Goal: Task Accomplishment & Management: Complete application form

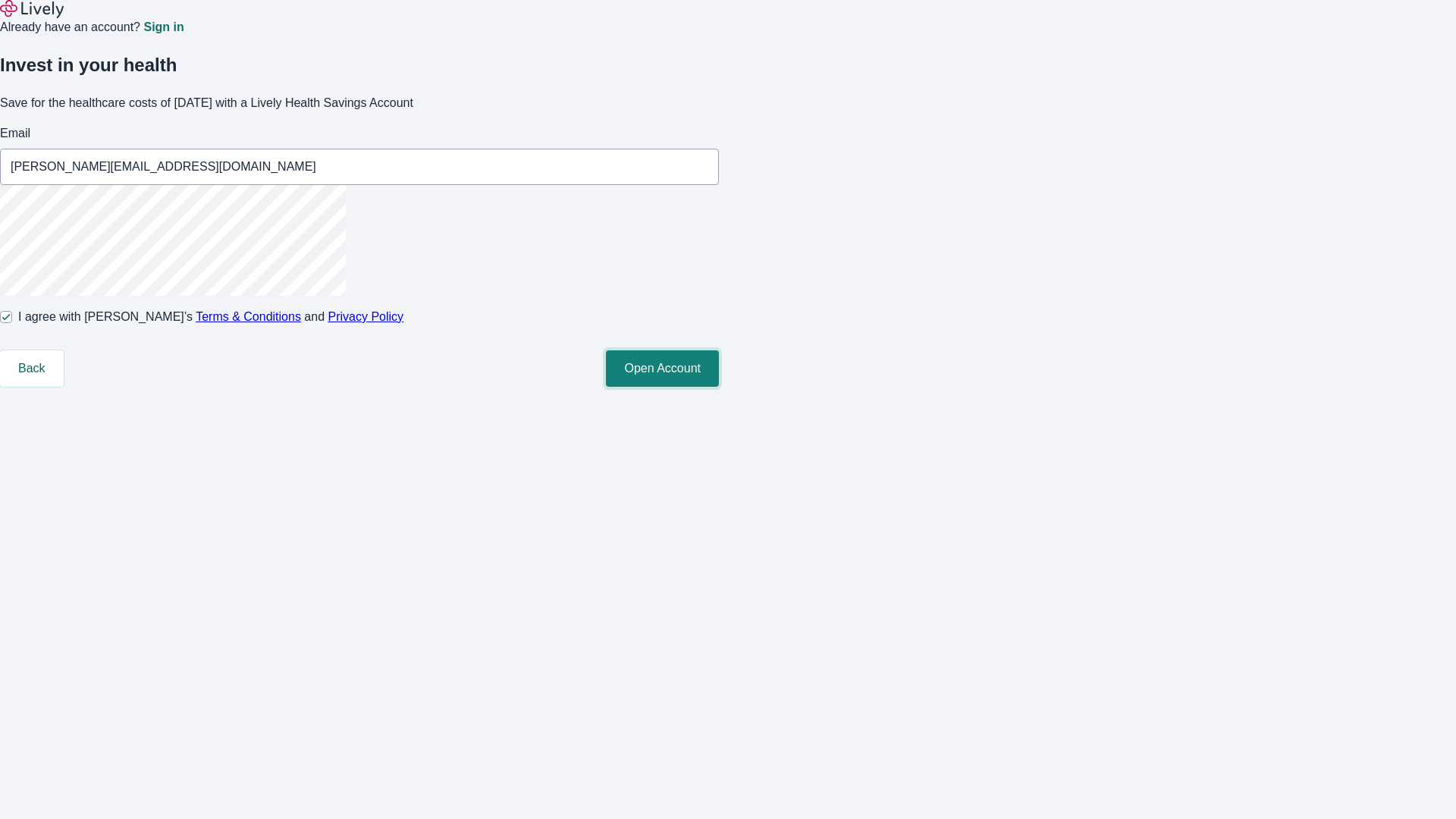
click at [719, 387] on button "Open Account" at bounding box center [662, 368] width 113 height 36
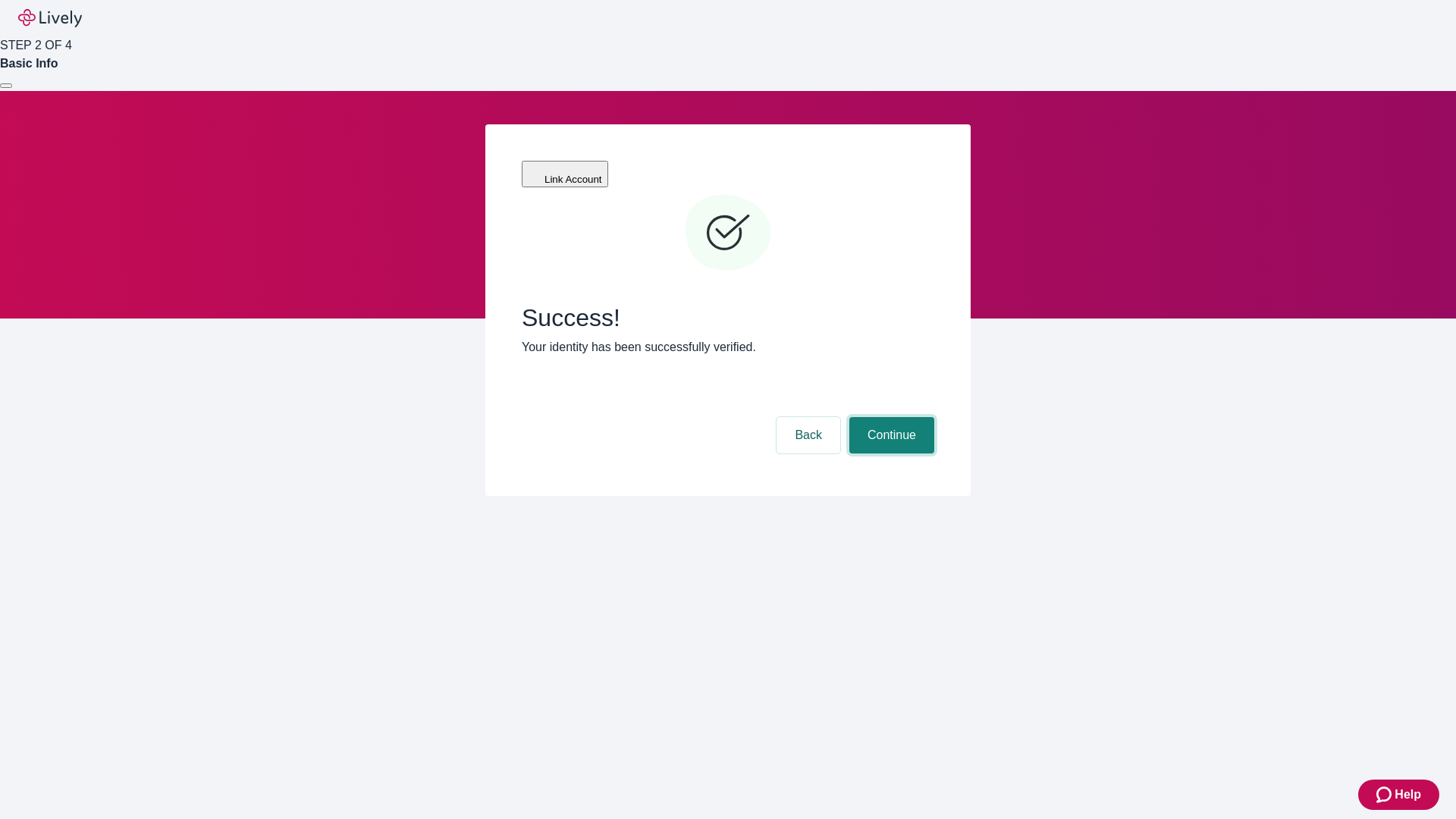
click at [890, 417] on button "Continue" at bounding box center [892, 435] width 85 height 36
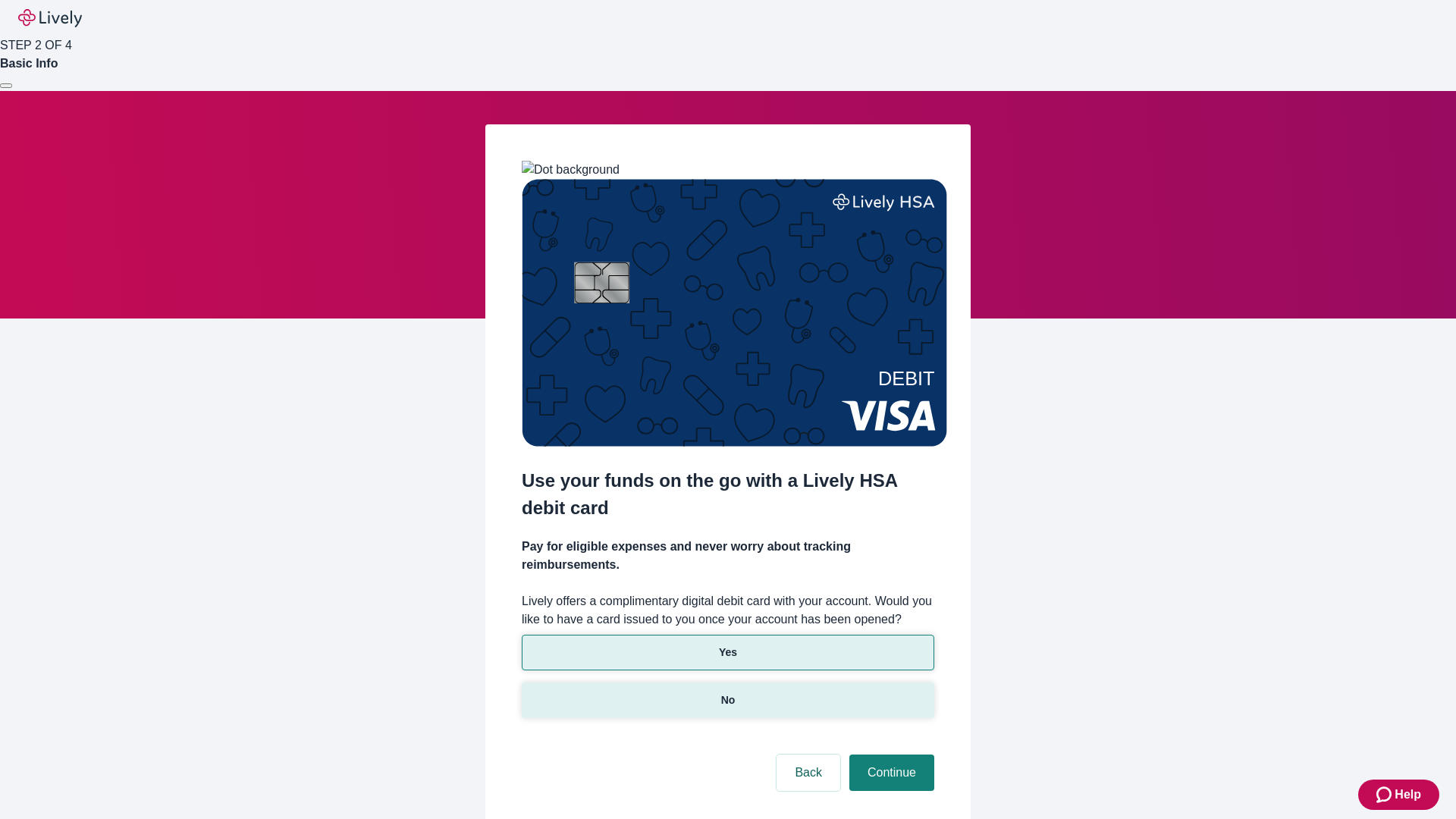
click at [727, 692] on p "No" at bounding box center [728, 700] width 15 height 16
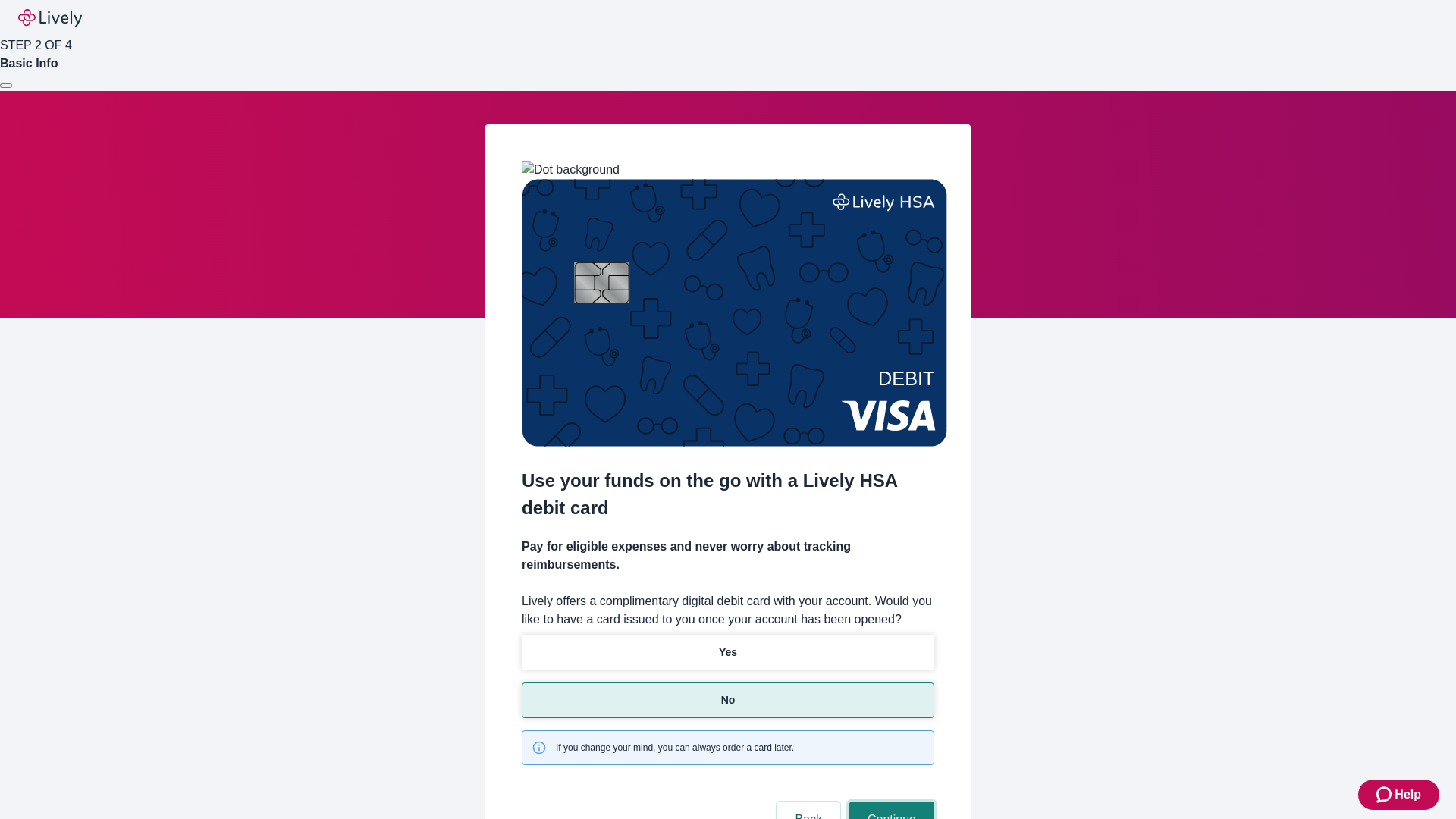
click at [890, 802] on button "Continue" at bounding box center [892, 820] width 85 height 36
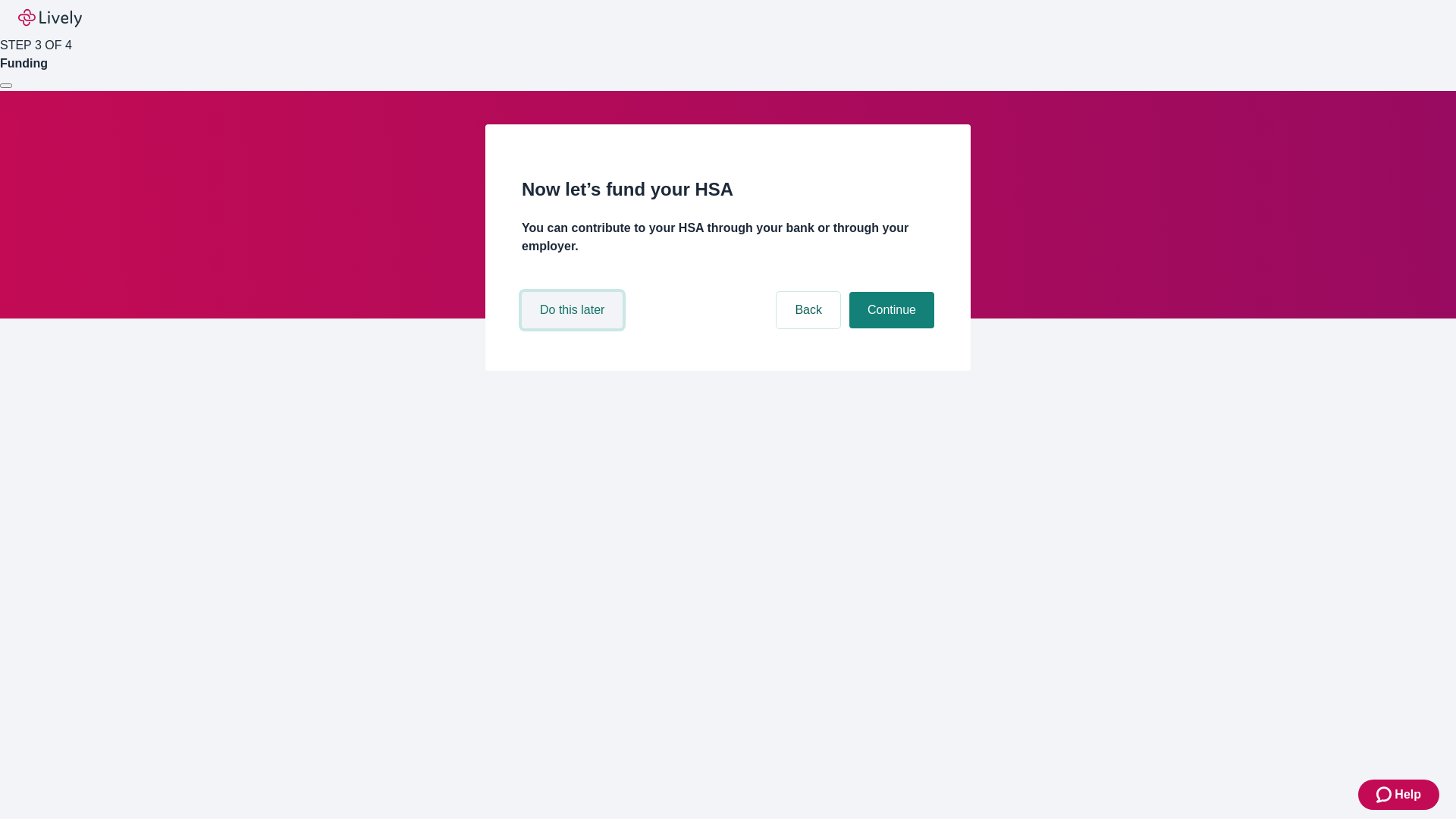
click at [574, 328] on button "Do this later" at bounding box center [572, 310] width 101 height 36
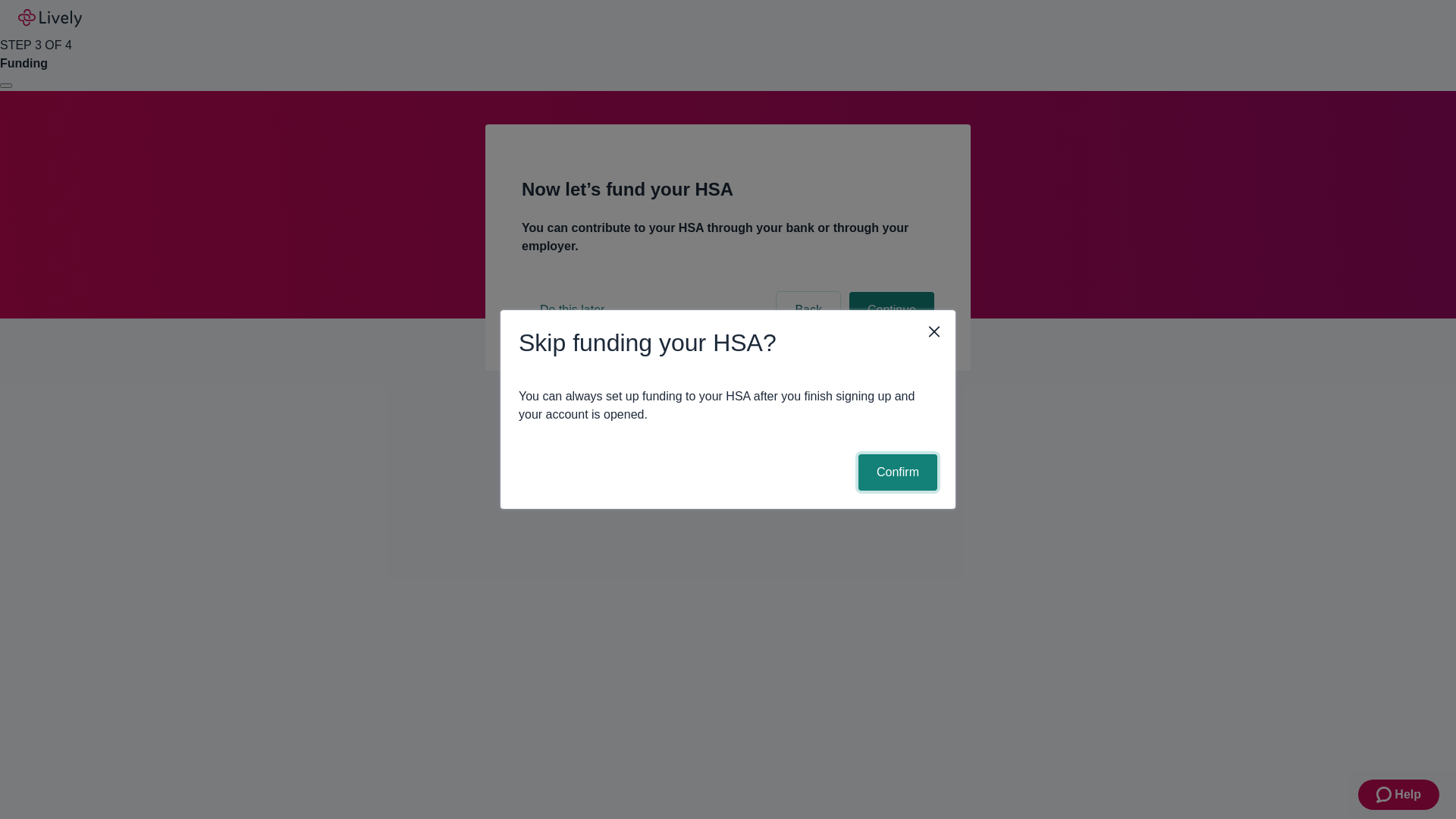
click at [895, 472] on button "Confirm" at bounding box center [897, 472] width 79 height 36
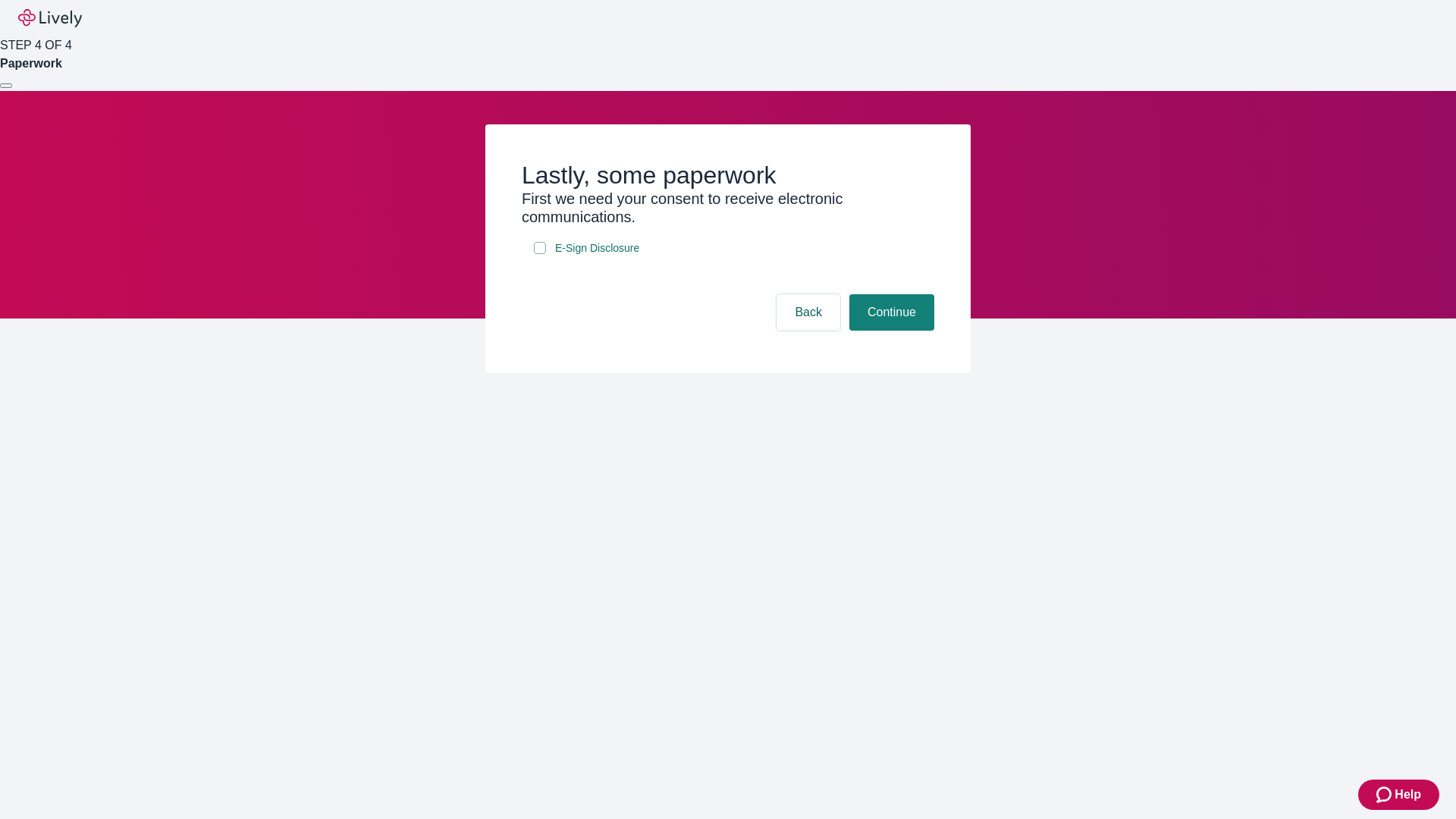
click at [540, 254] on input "E-Sign Disclosure" at bounding box center [540, 248] width 12 height 12
checkbox input "true"
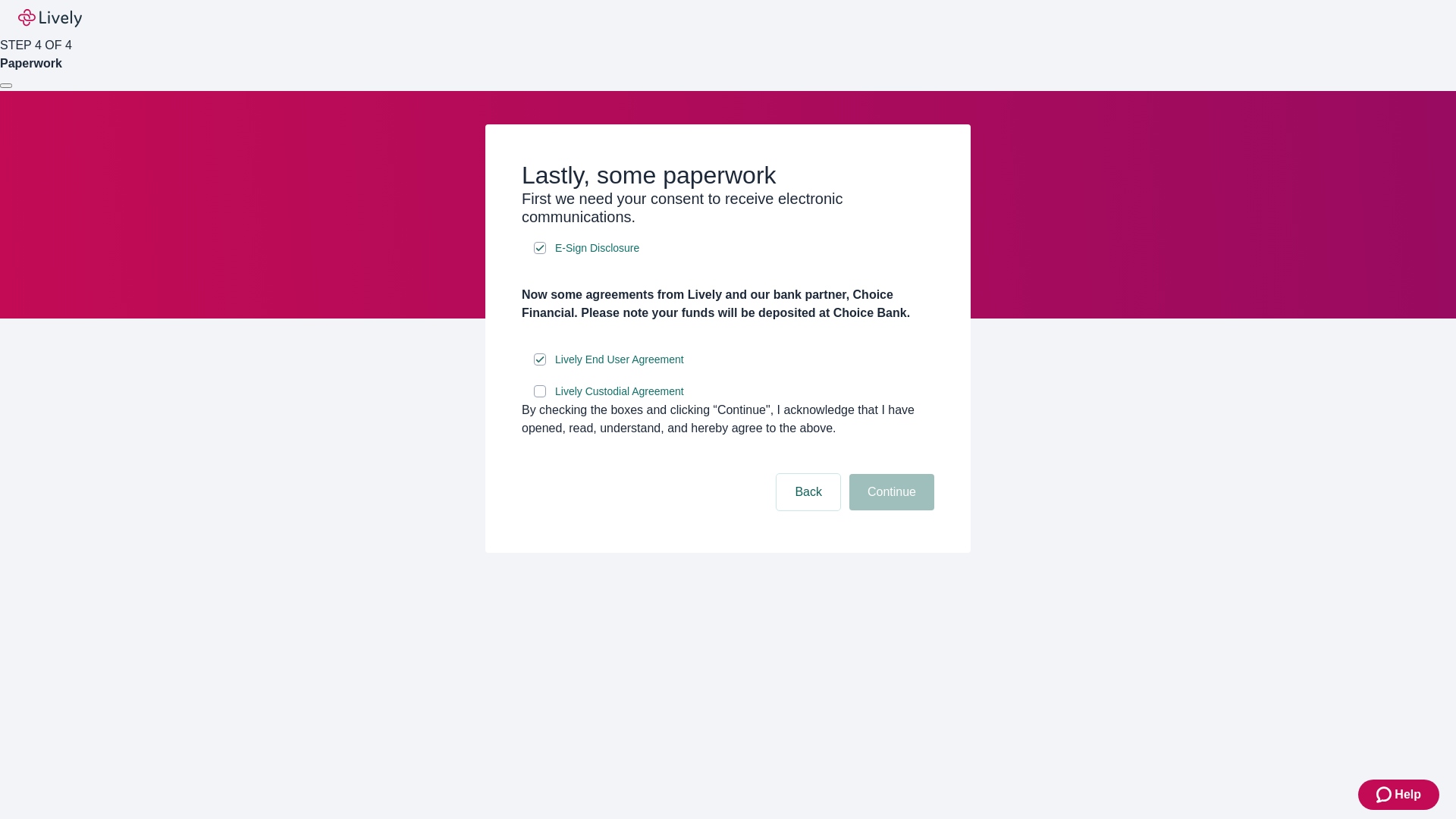
click at [540, 398] on input "Lively Custodial Agreement" at bounding box center [540, 391] width 12 height 12
checkbox input "true"
click at [890, 510] on button "Continue" at bounding box center [892, 492] width 85 height 36
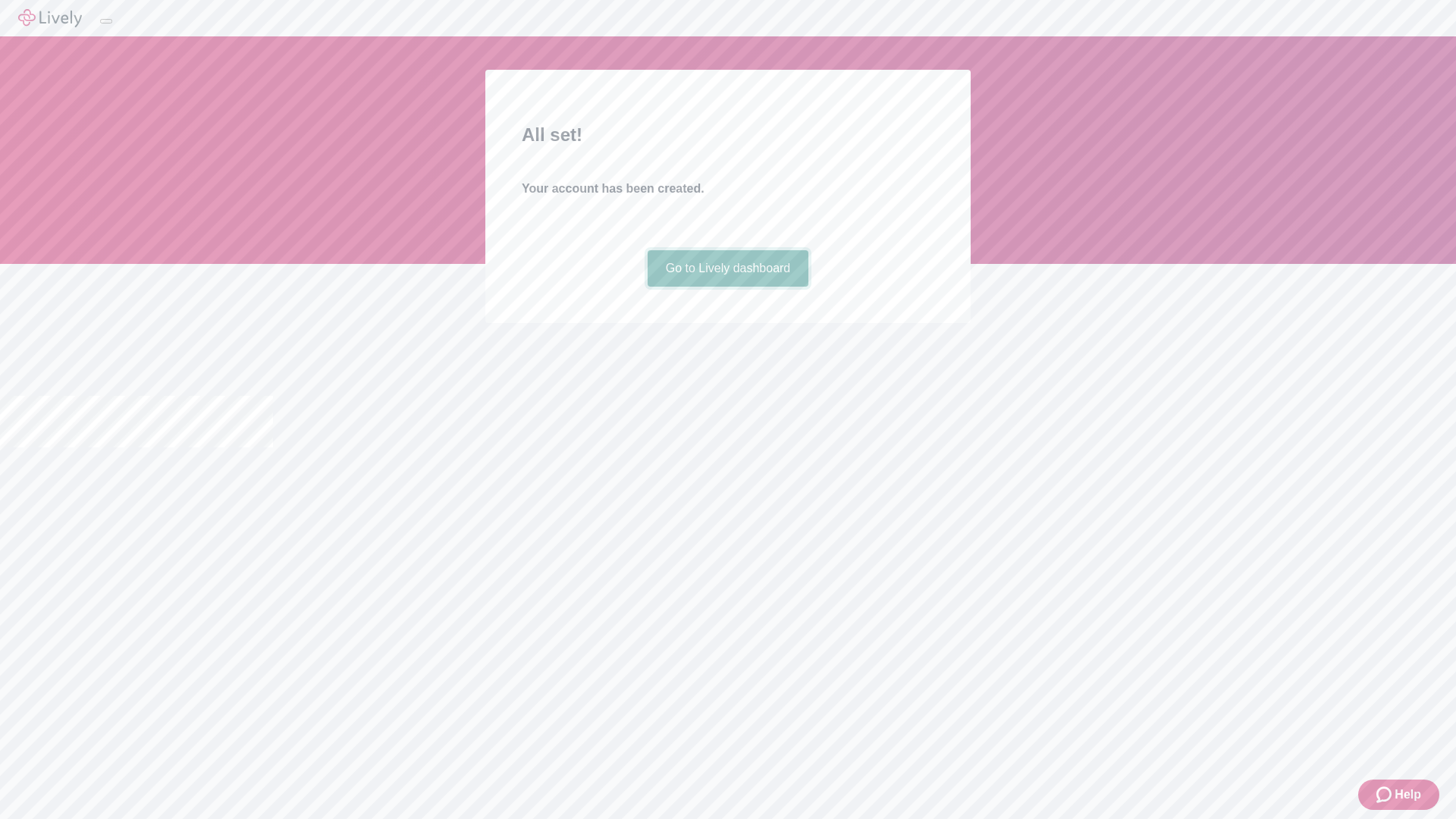
click at [727, 286] on link "Go to Lively dashboard" at bounding box center [728, 268] width 161 height 36
